Goal: Entertainment & Leisure: Consume media (video, audio)

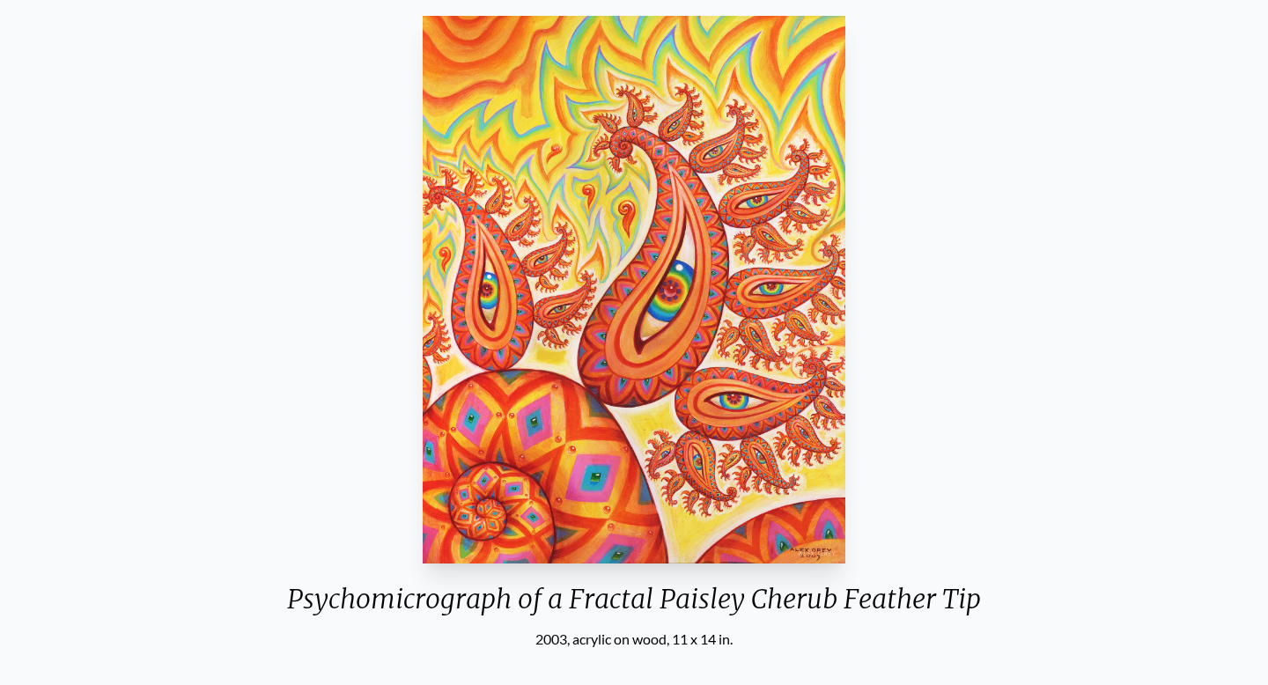
scroll to position [155, 0]
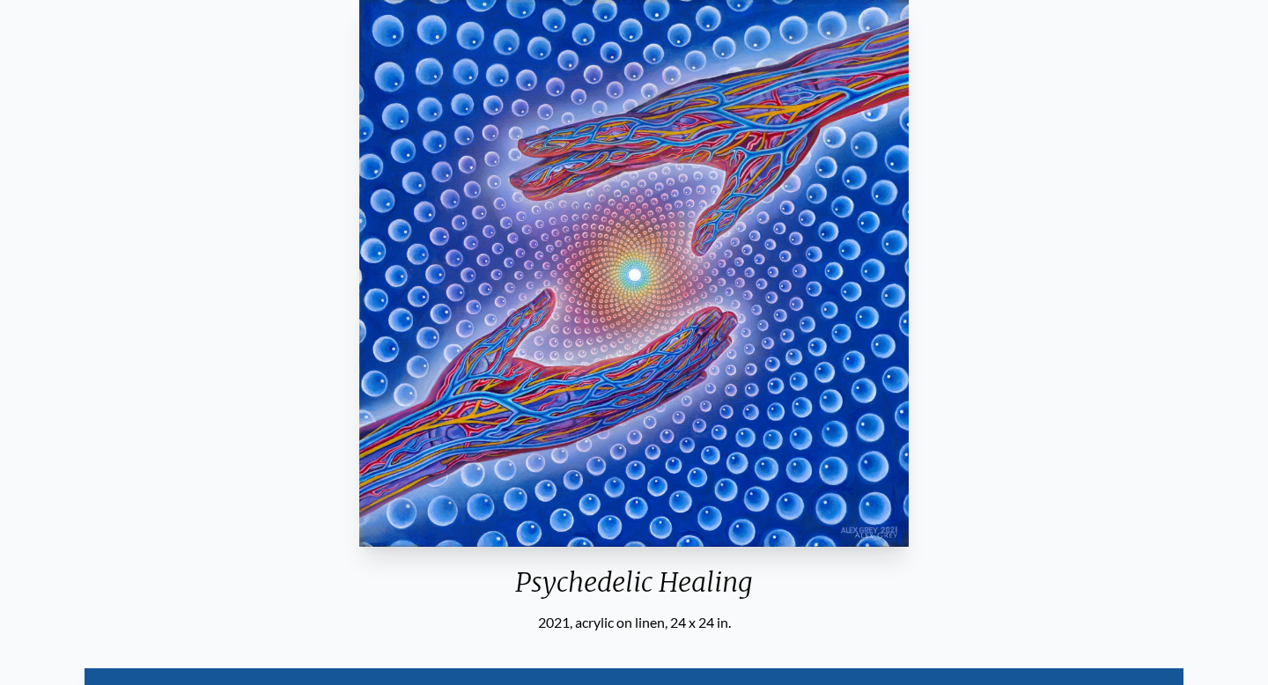
scroll to position [166, 0]
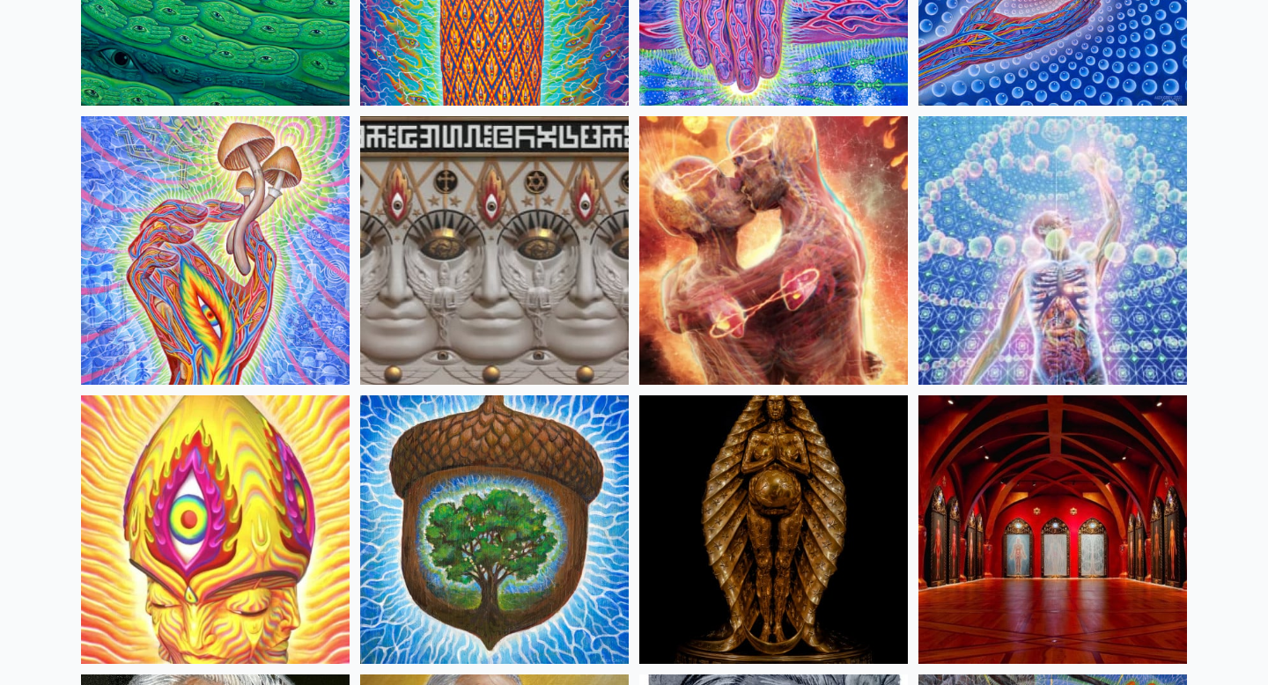
scroll to position [261, 0]
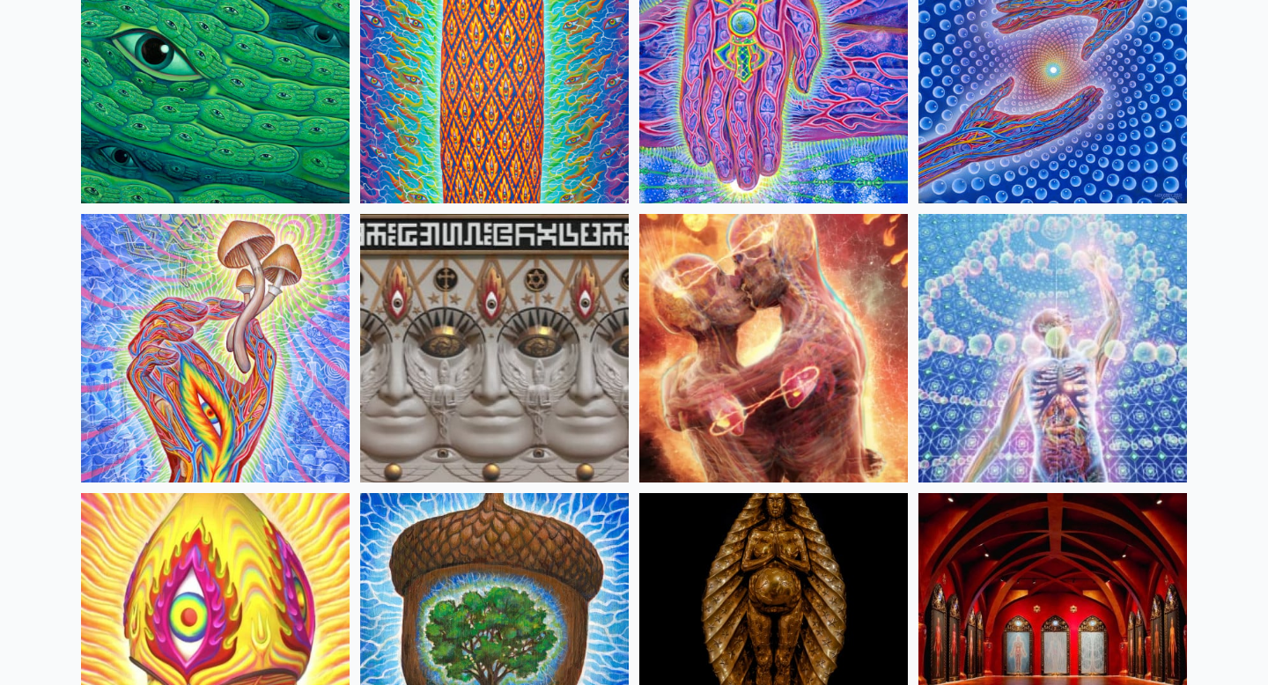
click at [1030, 358] on img at bounding box center [1052, 348] width 268 height 268
click at [528, 372] on img at bounding box center [494, 348] width 268 height 268
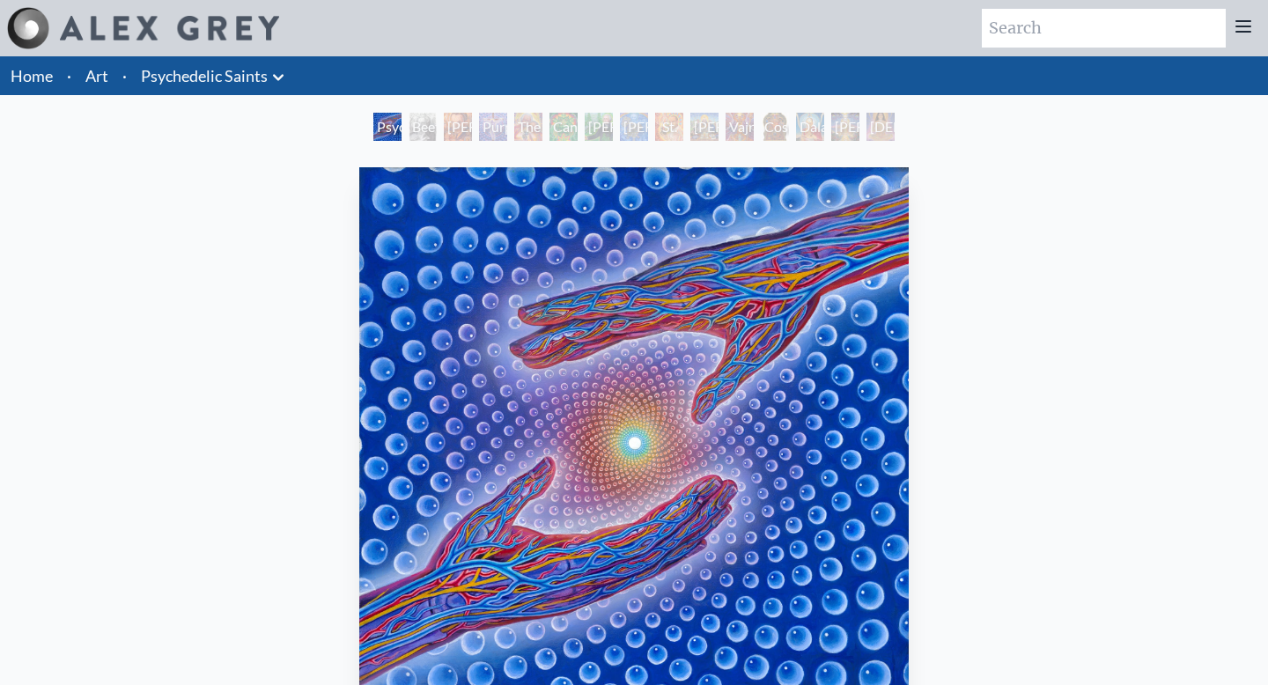
scroll to position [166, 0]
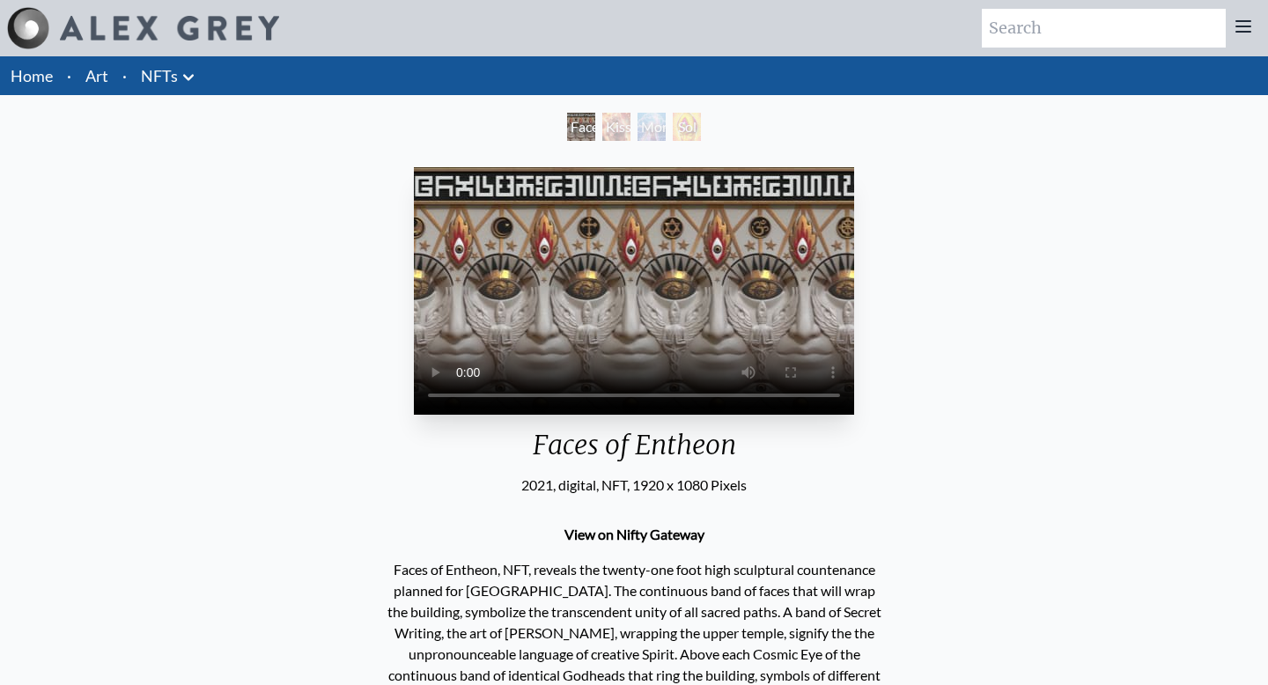
scroll to position [148, 0]
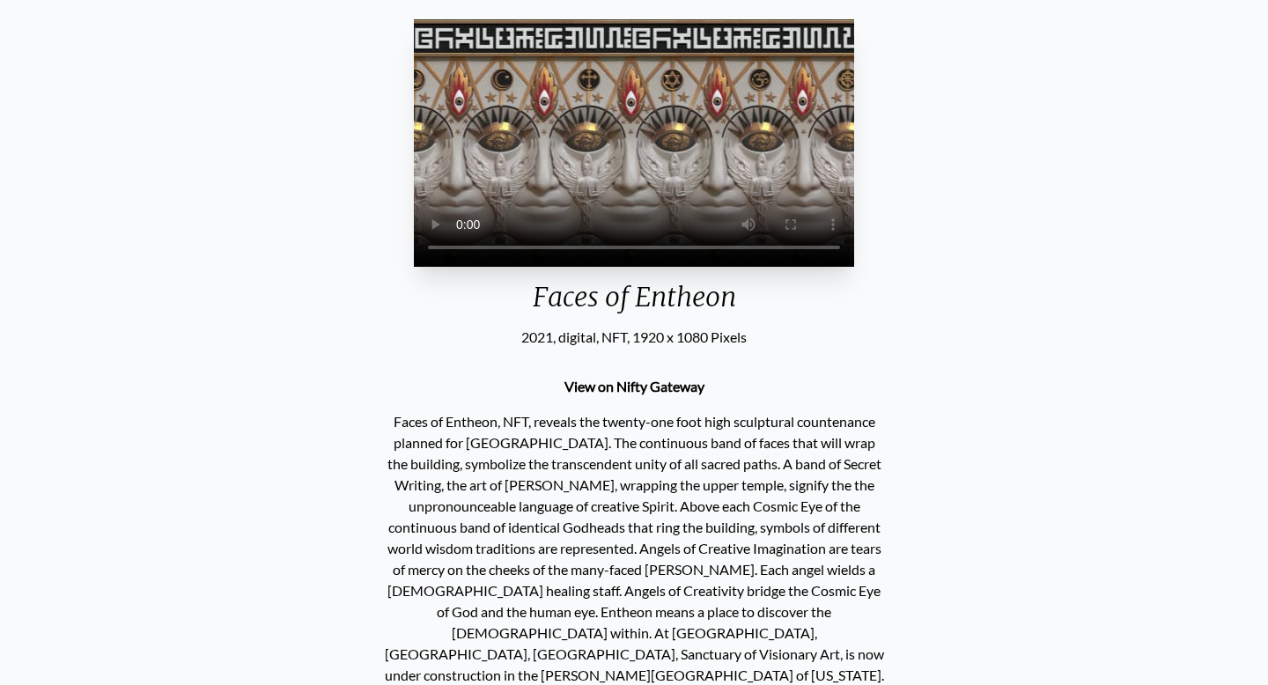
click at [1173, 551] on div "Your browser does not support the video tag. Faces of Entheon 2021, digital, NF…" at bounding box center [633, 426] width 1239 height 828
click at [438, 348] on div "2021, digital, NFT, 1920 x 1080 Pixels" at bounding box center [634, 337] width 440 height 21
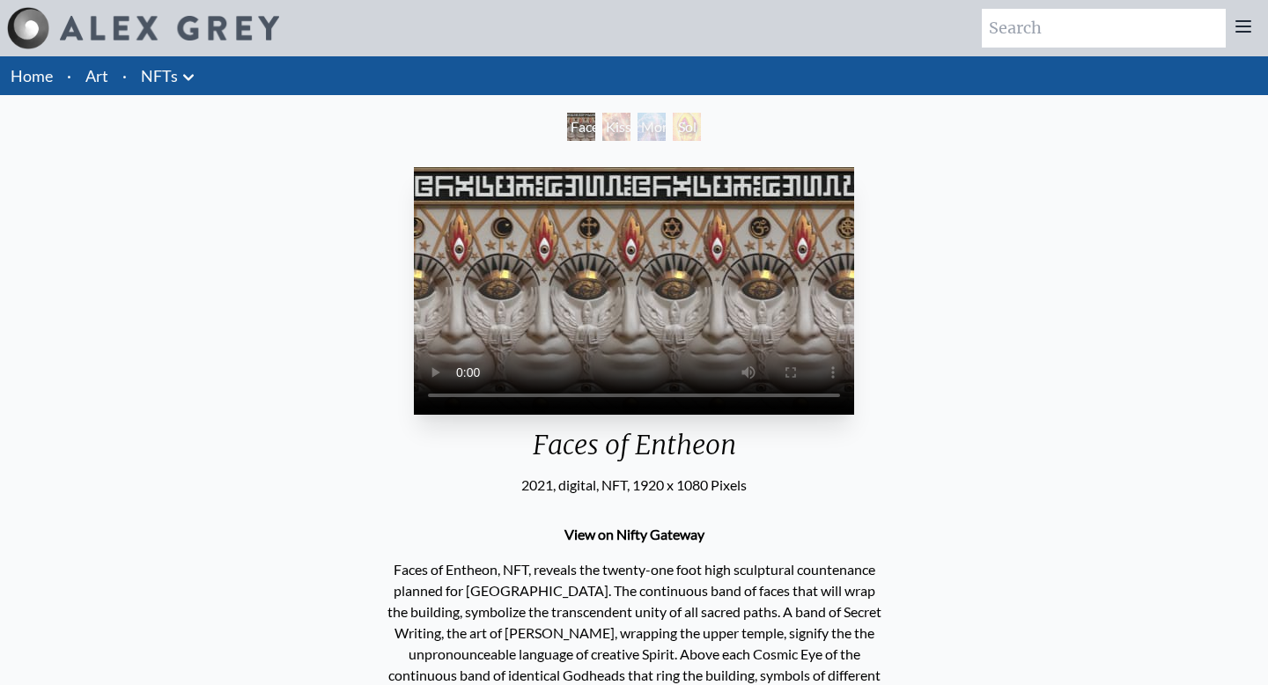
scroll to position [114, 0]
